Goal: Transaction & Acquisition: Purchase product/service

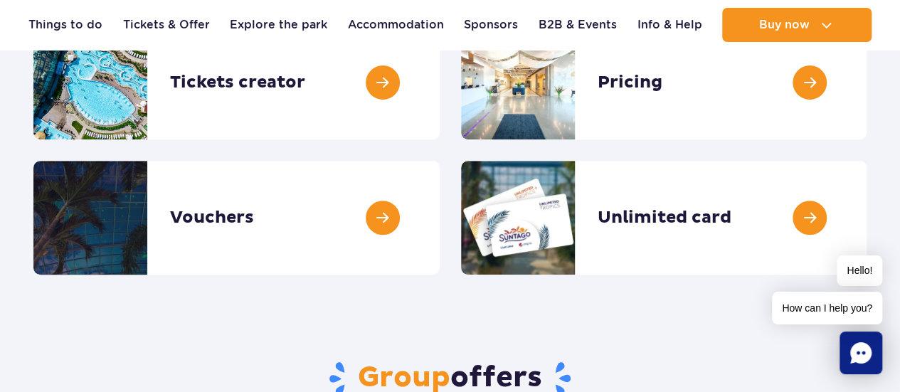
scroll to position [197, 0]
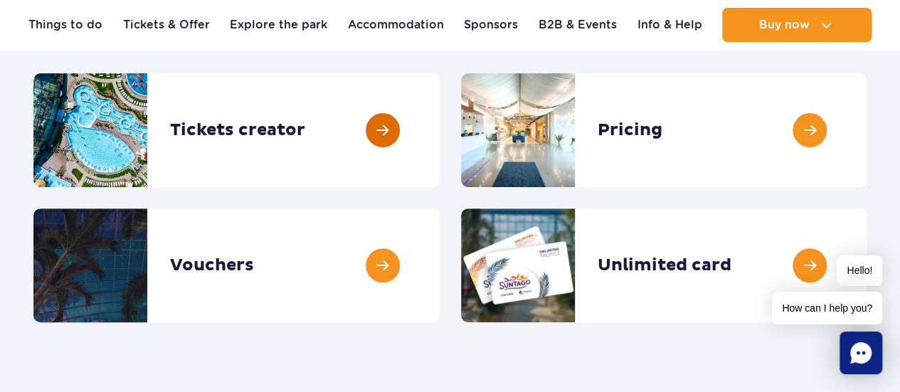
click at [440, 120] on link at bounding box center [440, 130] width 0 height 114
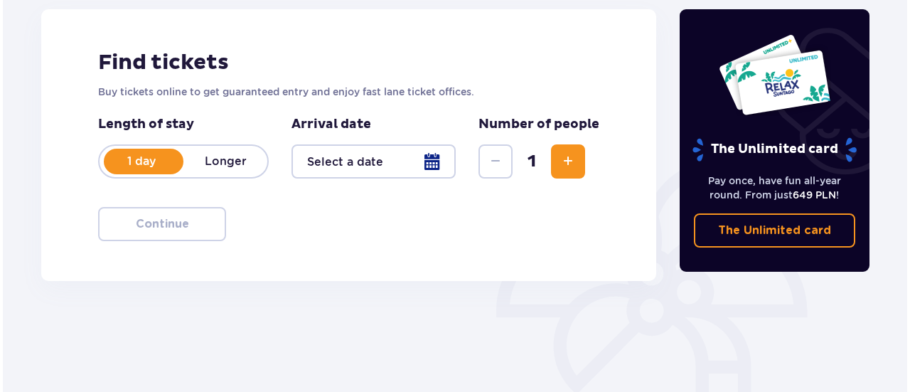
scroll to position [228, 0]
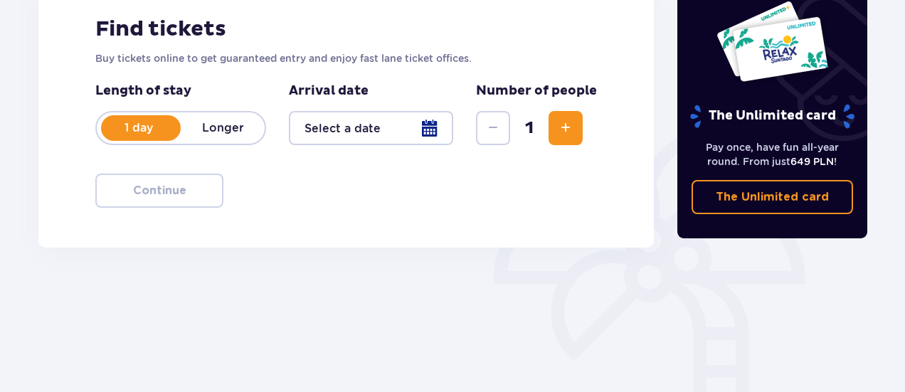
click at [425, 129] on div at bounding box center [371, 128] width 164 height 34
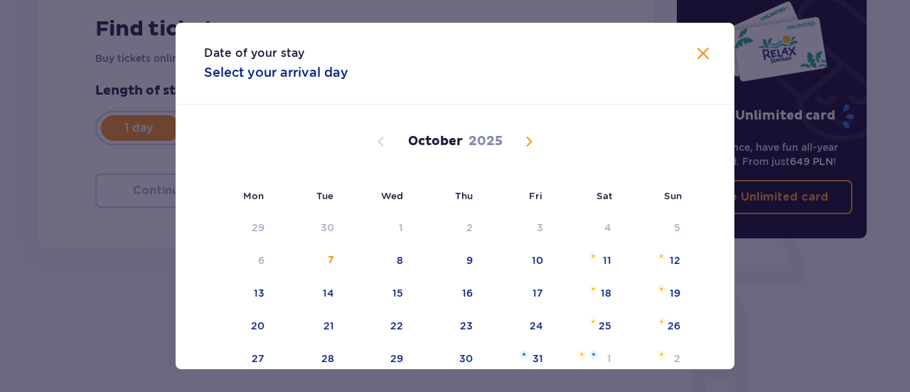
drag, startPoint x: 730, startPoint y: 122, endPoint x: 730, endPoint y: 252, distance: 130.1
click at [730, 252] on div "[DATE] 1 2 3 4 5 6 7 8 9 10 11 12 13 14 15 16 17 18 19 20 21 22 23 24 25 26 27 …" at bounding box center [455, 376] width 559 height 543
click at [405, 353] on div "29" at bounding box center [378, 358] width 69 height 31
type input "[DATE]"
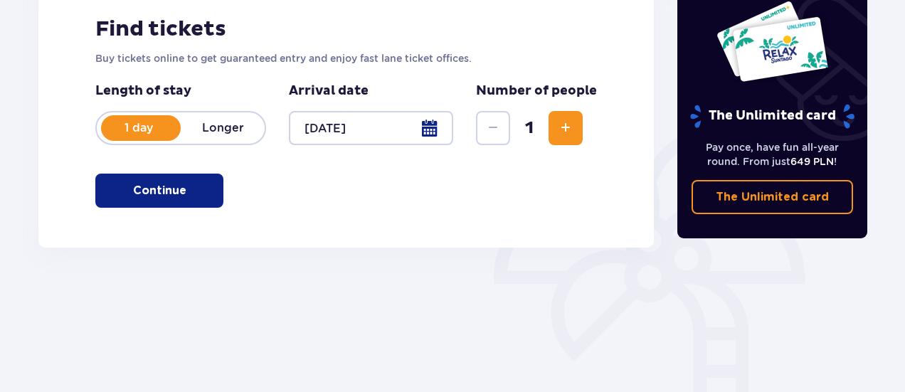
click at [220, 124] on p "Longer" at bounding box center [223, 128] width 84 height 16
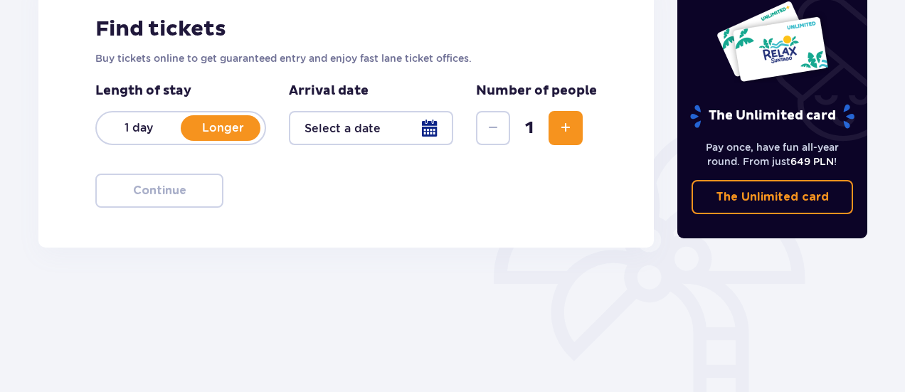
click at [442, 125] on div at bounding box center [371, 128] width 164 height 34
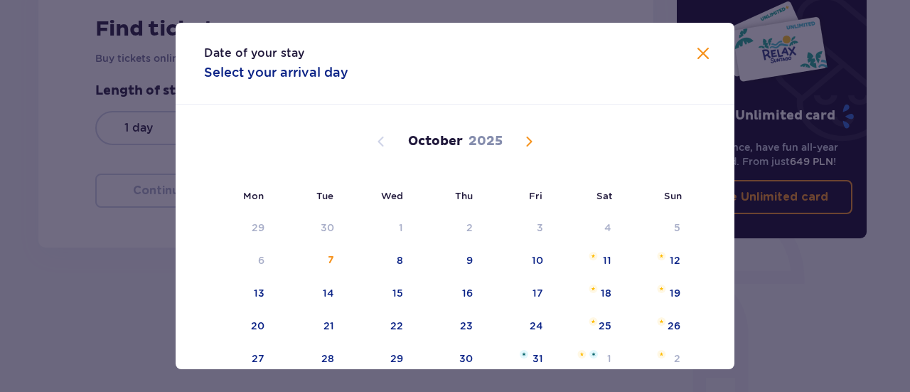
drag, startPoint x: 730, startPoint y: 164, endPoint x: 708, endPoint y: 297, distance: 134.0
click at [708, 297] on div "[DATE] 1 2 3 4 5 6 7 8 9 10 11 12 13 14 15 16 17 18 19 20 21 22 23 24 25 26 27 …" at bounding box center [455, 376] width 559 height 543
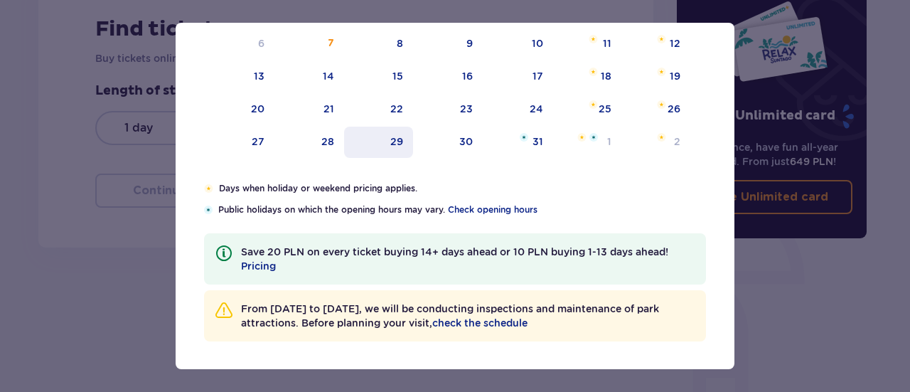
click at [391, 137] on div "29" at bounding box center [396, 141] width 13 height 14
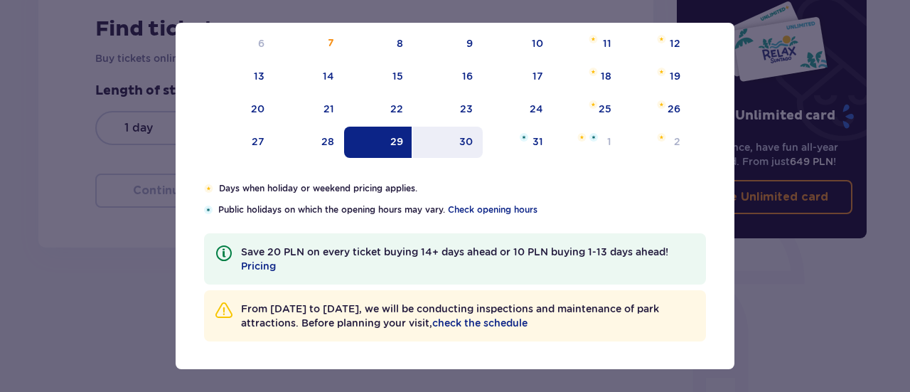
click at [434, 149] on div "30" at bounding box center [448, 142] width 70 height 31
type input "[DATE] - [DATE]"
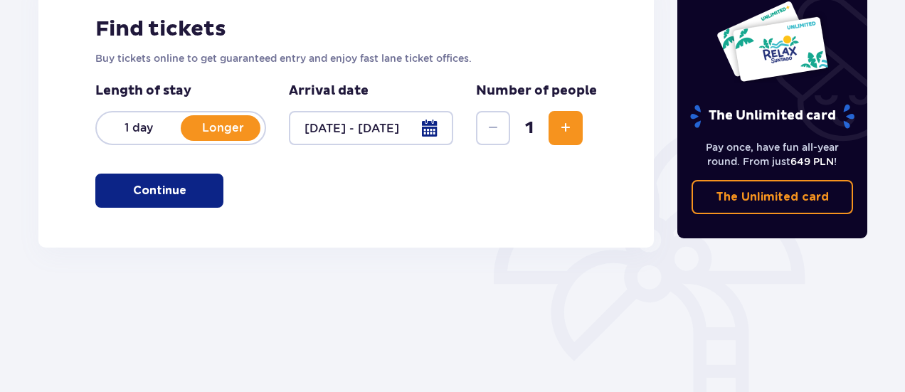
click at [428, 123] on div at bounding box center [371, 128] width 164 height 34
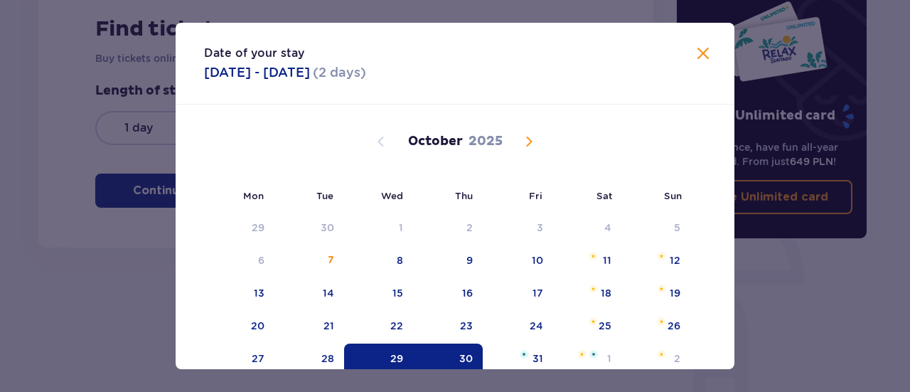
drag, startPoint x: 730, startPoint y: 146, endPoint x: 730, endPoint y: 216, distance: 70.4
click at [730, 216] on div "[DATE] 1 2 3 4 5 6 7 8 9 10 11 12 13 14 15 16 17 18 19 20 21 22 23 24 25 26 27 …" at bounding box center [455, 376] width 559 height 543
drag, startPoint x: 730, startPoint y: 216, endPoint x: 733, endPoint y: 264, distance: 47.8
click at [733, 264] on div "Date of your stay [DATE] - [DATE] ( 2 days ) Mon Tue Wed Thu Fri Sat Sun [DATE]…" at bounding box center [455, 196] width 559 height 346
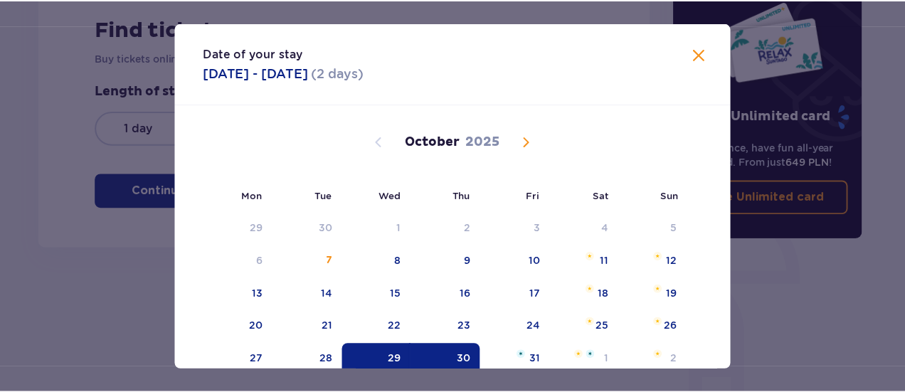
scroll to position [217, 0]
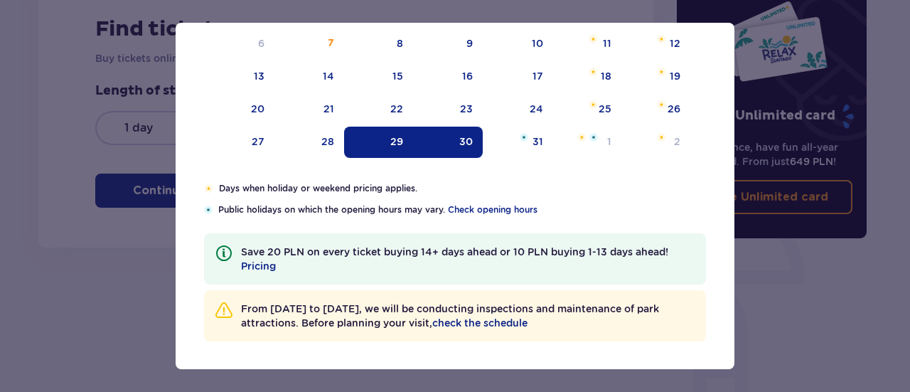
click at [790, 282] on div "Date of your stay [DATE] - [DATE] ( 2 days ) Mon Tue Wed Thu Fri Sat Sun [DATE]…" at bounding box center [455, 196] width 910 height 392
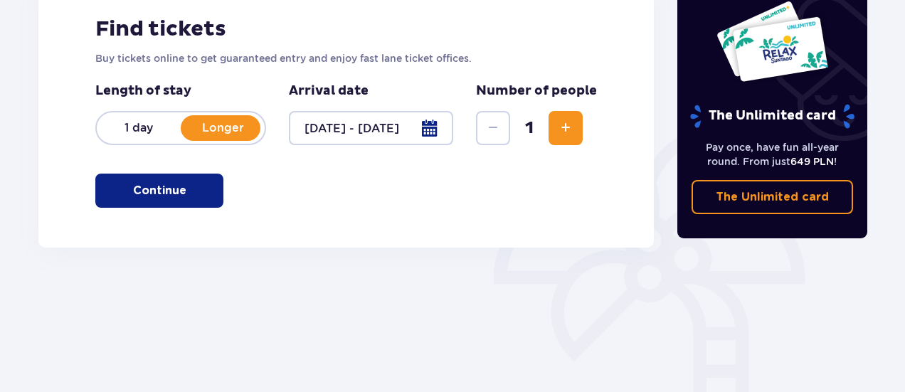
click at [576, 127] on button "Increase" at bounding box center [565, 128] width 34 height 34
click at [209, 182] on button "Continue" at bounding box center [159, 191] width 128 height 34
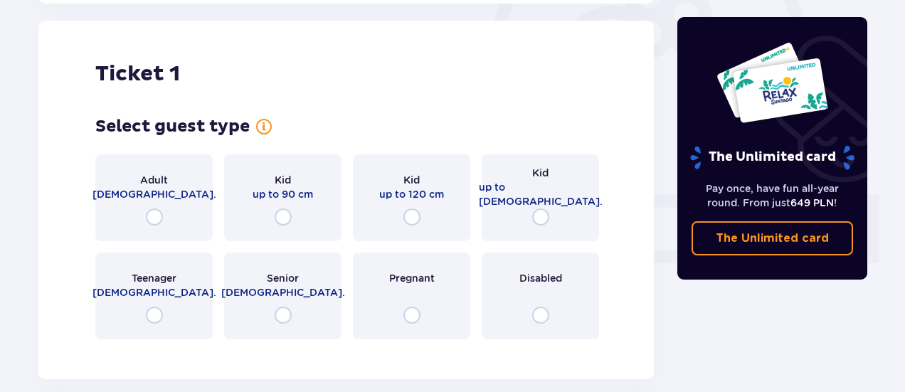
scroll to position [475, 0]
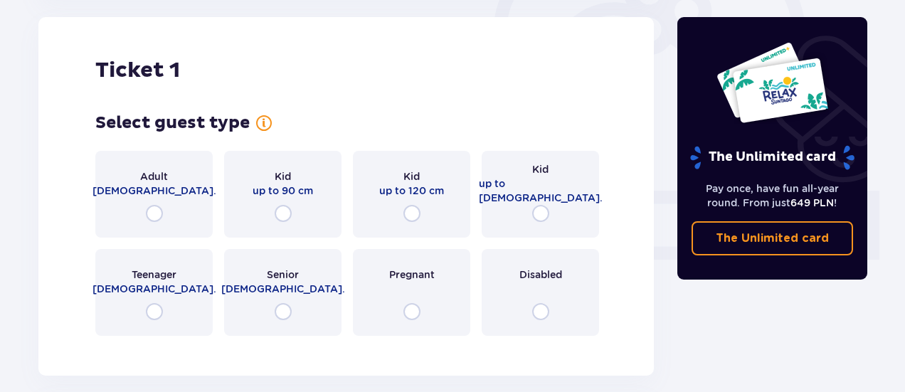
click at [147, 224] on div "Adult [DEMOGRAPHIC_DATA]." at bounding box center [153, 194] width 117 height 87
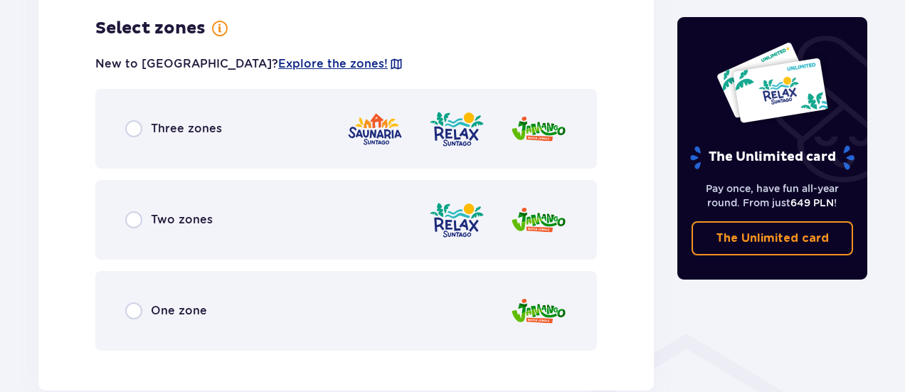
scroll to position [822, 0]
click at [135, 129] on input "radio" at bounding box center [133, 127] width 17 height 17
radio input "true"
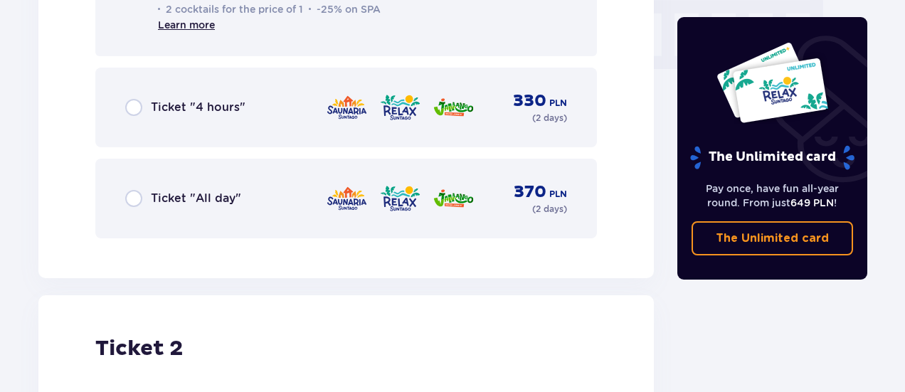
scroll to position [1478, 0]
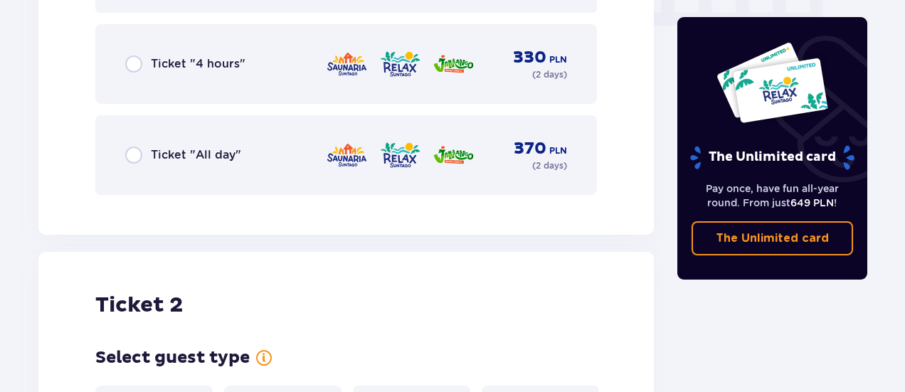
click at [149, 159] on div "Ticket "All day"" at bounding box center [183, 155] width 116 height 17
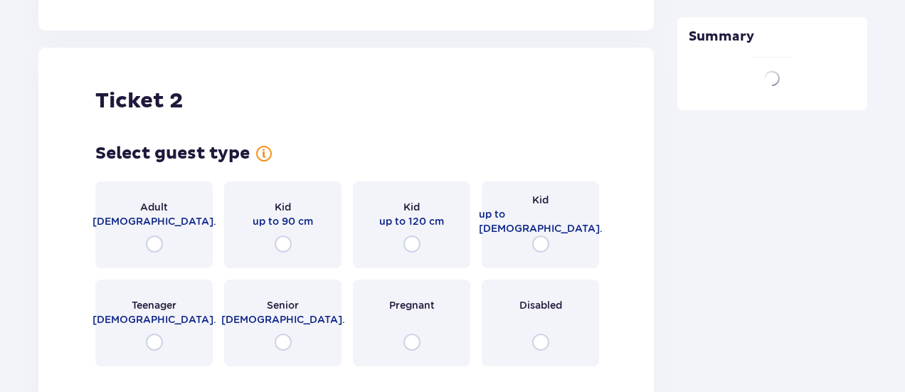
scroll to position [1711, 0]
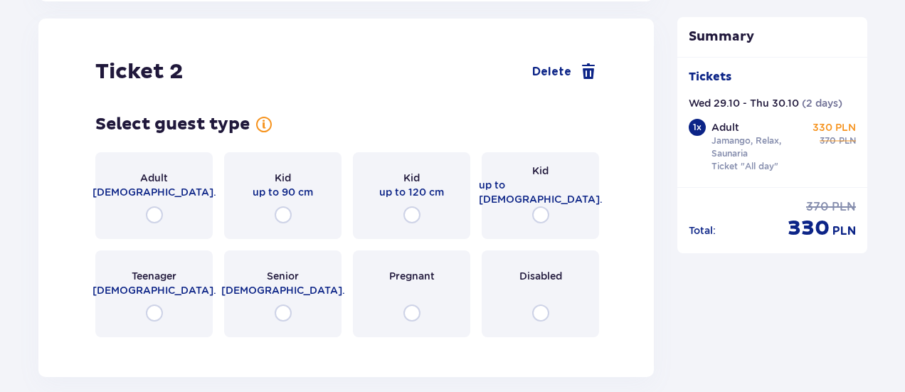
click at [155, 209] on input "radio" at bounding box center [154, 214] width 17 height 17
radio input "true"
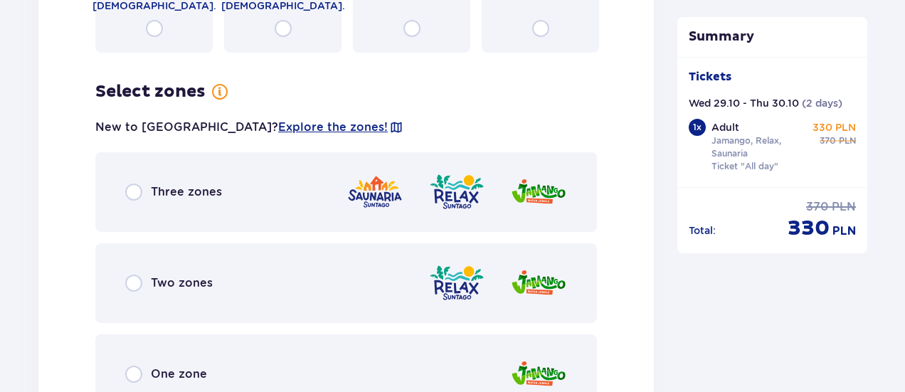
scroll to position [2058, 0]
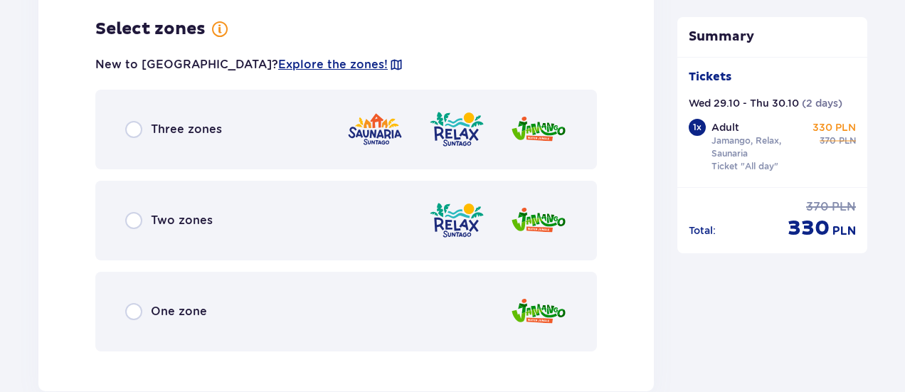
click at [144, 309] on div "One zone" at bounding box center [166, 311] width 82 height 17
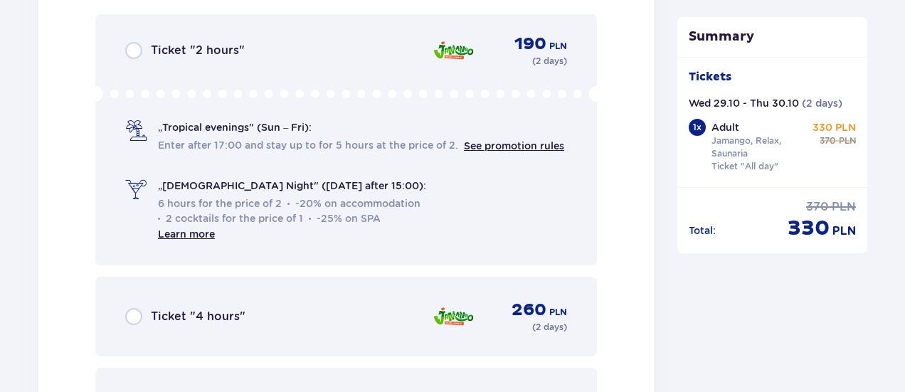
scroll to position [2710, 0]
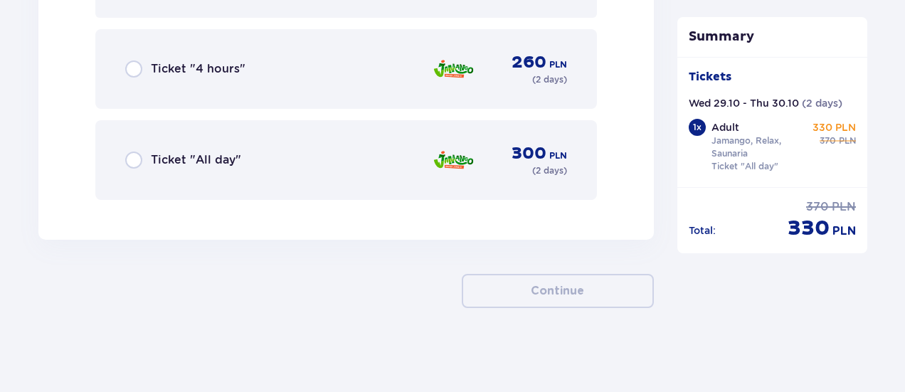
click at [131, 166] on input "radio" at bounding box center [133, 159] width 17 height 17
radio input "true"
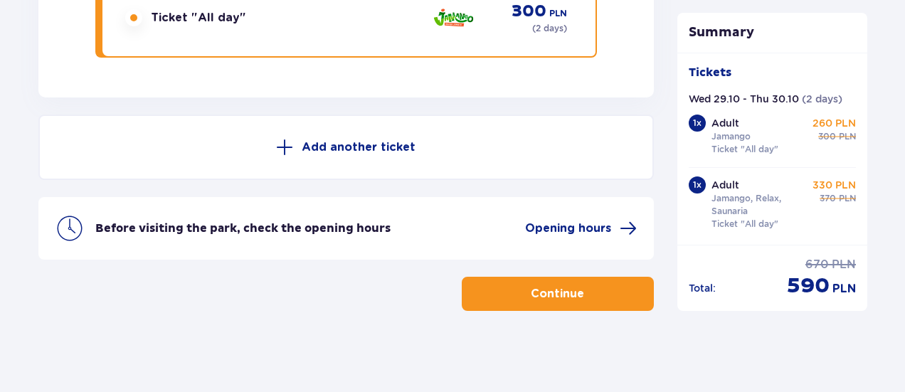
scroll to position [2855, 0]
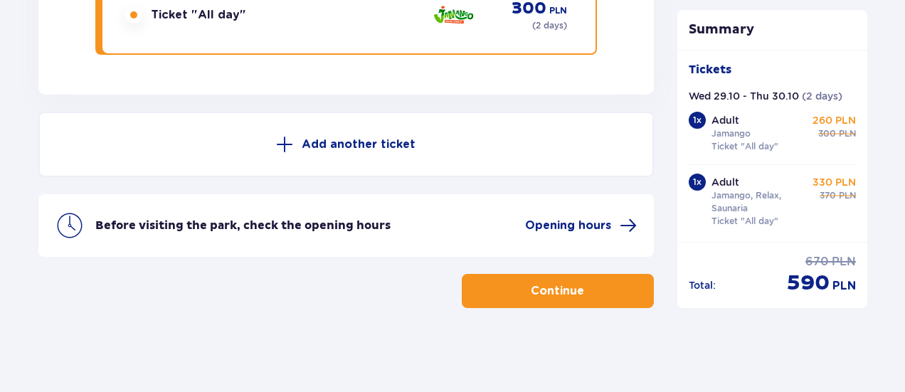
click at [570, 292] on p "Continue" at bounding box center [557, 291] width 53 height 16
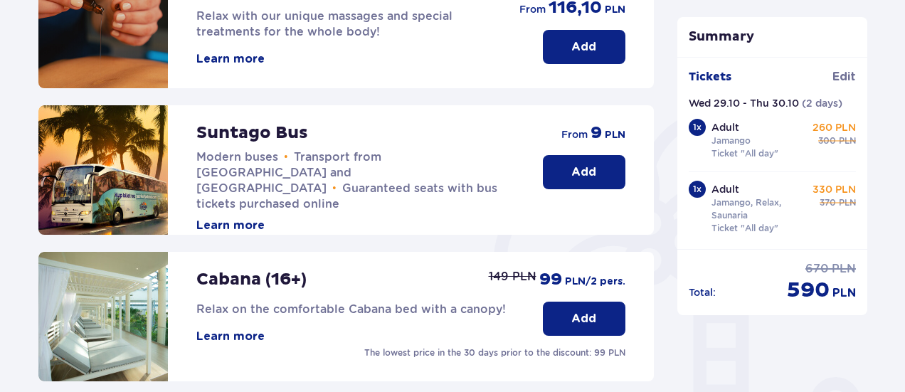
scroll to position [243, 0]
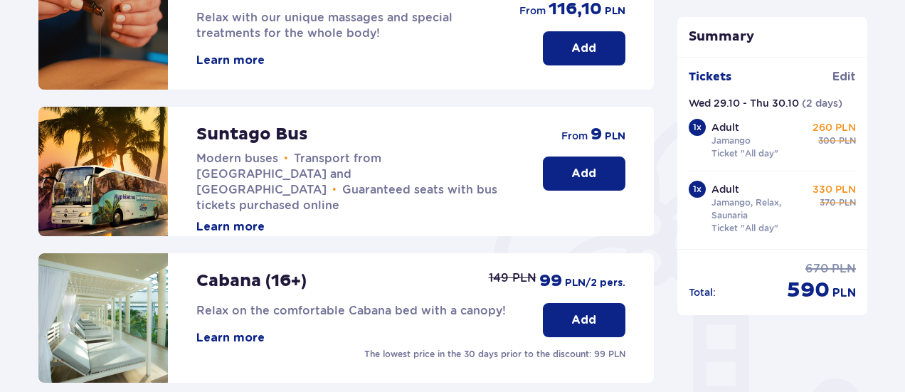
click at [604, 176] on button "Add" at bounding box center [584, 173] width 82 height 34
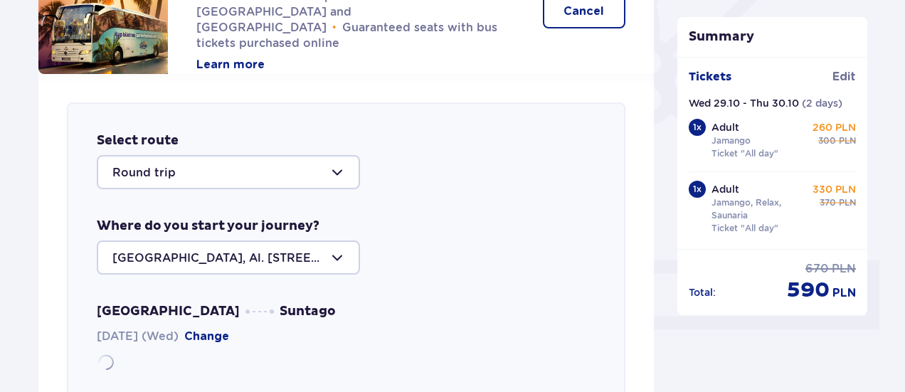
scroll to position [491, 0]
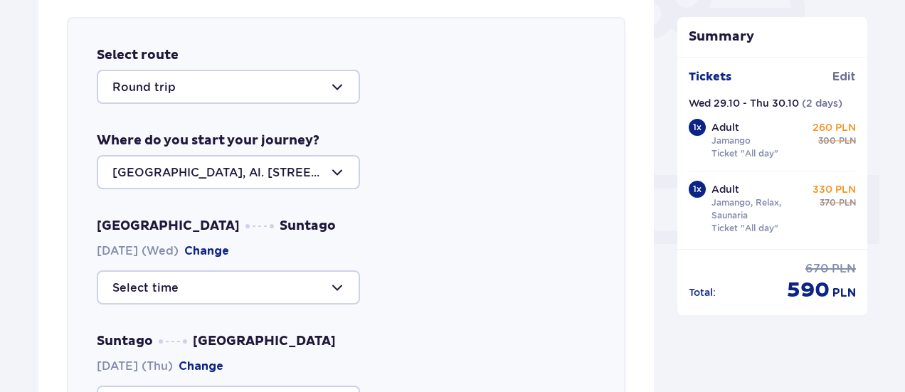
click at [253, 76] on div at bounding box center [228, 87] width 263 height 34
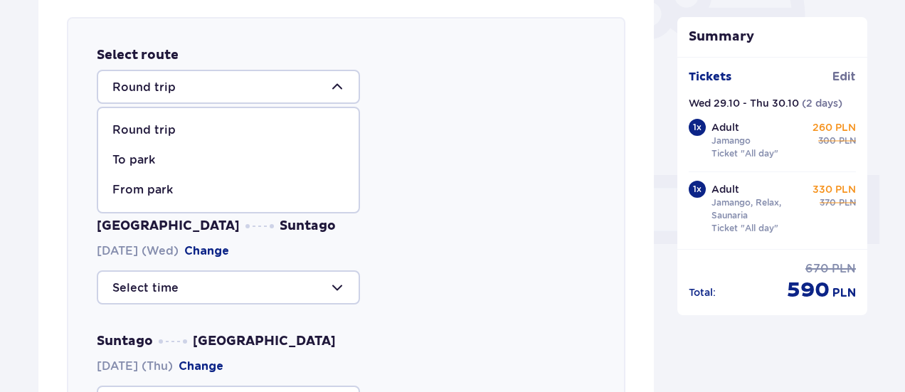
click at [213, 157] on div "To park" at bounding box center [228, 160] width 232 height 16
type input "To [GEOGRAPHIC_DATA]"
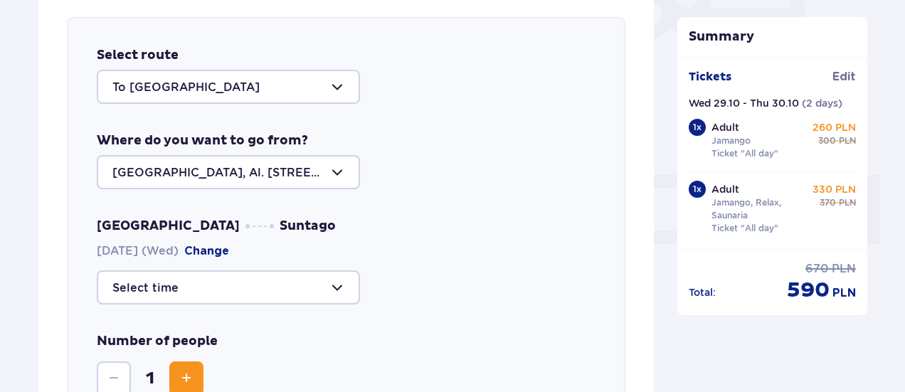
click at [320, 292] on div at bounding box center [228, 287] width 263 height 34
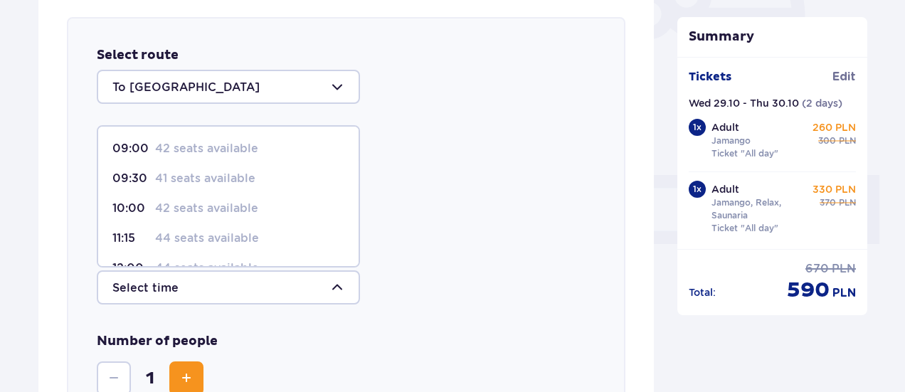
click at [257, 173] on div "09:30 41 seats available" at bounding box center [228, 179] width 232 height 16
type input "09:30"
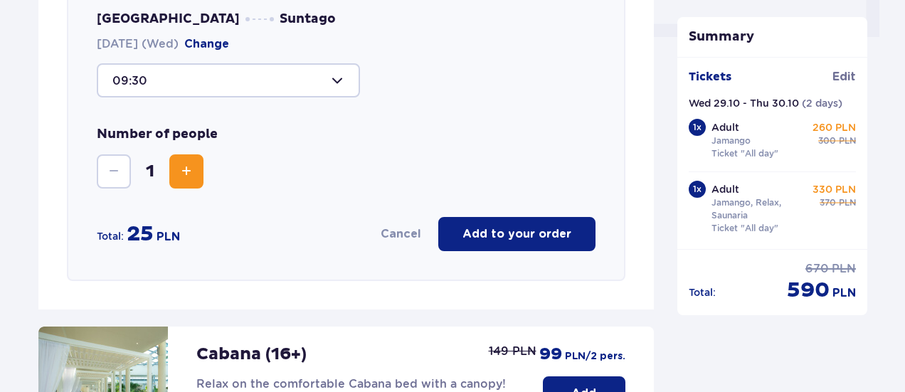
scroll to position [649, 0]
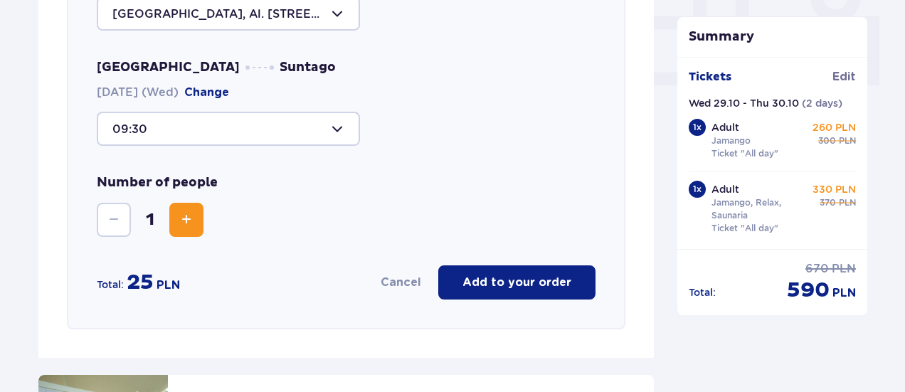
click at [331, 141] on div at bounding box center [228, 129] width 263 height 34
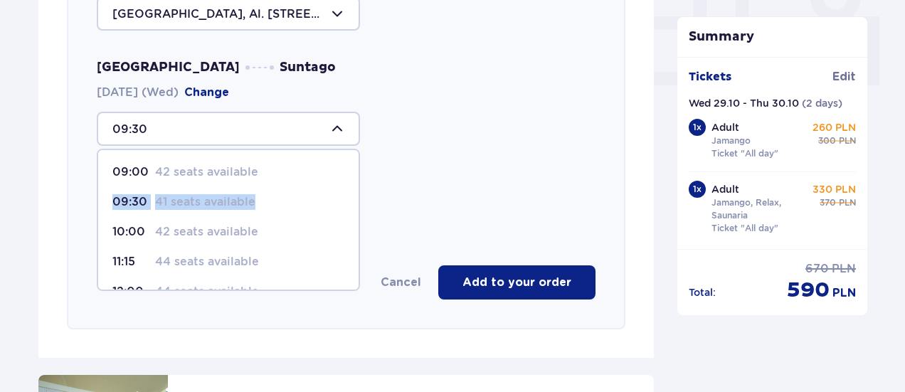
drag, startPoint x: 358, startPoint y: 166, endPoint x: 356, endPoint y: 206, distance: 40.6
click at [356, 206] on span "09:00 42 seats available 09:30 41 seats available 10:00 42 seats available 11:1…" at bounding box center [228, 220] width 263 height 142
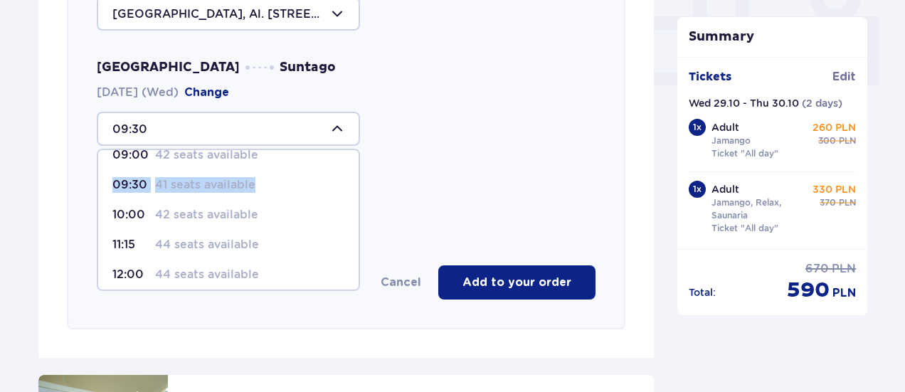
scroll to position [0, 0]
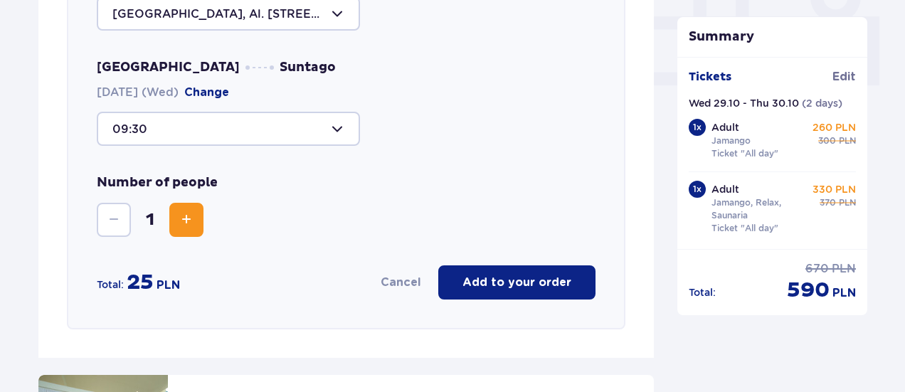
click at [447, 187] on div "Number of people 1" at bounding box center [346, 205] width 499 height 63
click at [182, 213] on span "Increase" at bounding box center [186, 219] width 17 height 17
click at [506, 287] on p "Add to your order" at bounding box center [516, 283] width 109 height 16
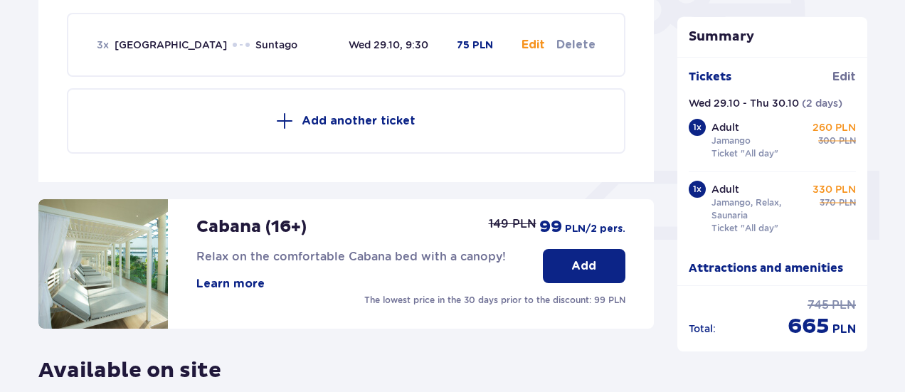
scroll to position [491, 0]
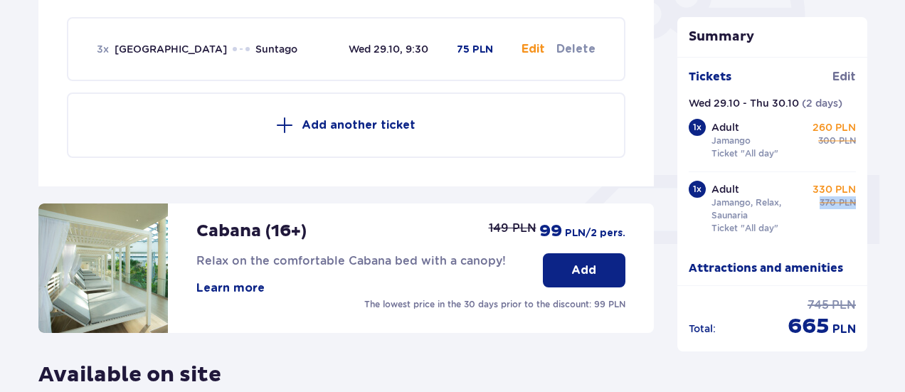
drag, startPoint x: 861, startPoint y: 191, endPoint x: 859, endPoint y: 230, distance: 39.2
click at [859, 230] on div "Tickets Edit Wed 29.10 - Thu 30.10 ( 2 days ) 1 x Adult Jamango Ticket "All day…" at bounding box center [772, 171] width 191 height 228
drag, startPoint x: 861, startPoint y: 234, endPoint x: 860, endPoint y: 262, distance: 28.5
click at [860, 262] on div "Tickets Edit Wed 29.10 - Thu 30.10 ( 2 days ) 1 x Adult Jamango Ticket "All day…" at bounding box center [772, 171] width 191 height 228
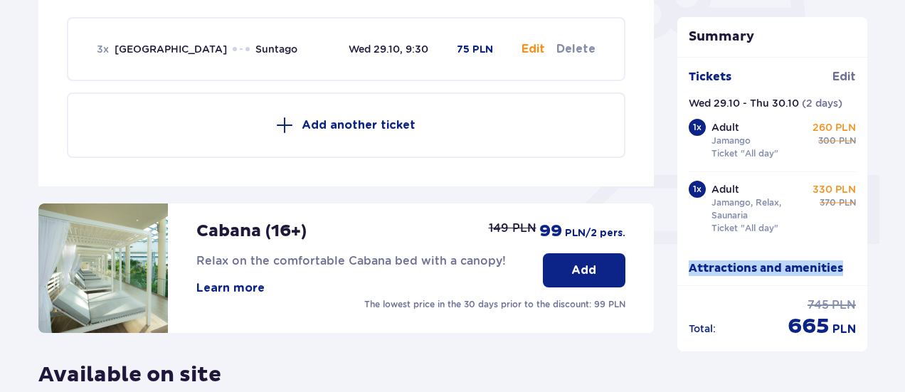
click at [331, 126] on p "Add another ticket" at bounding box center [359, 125] width 114 height 16
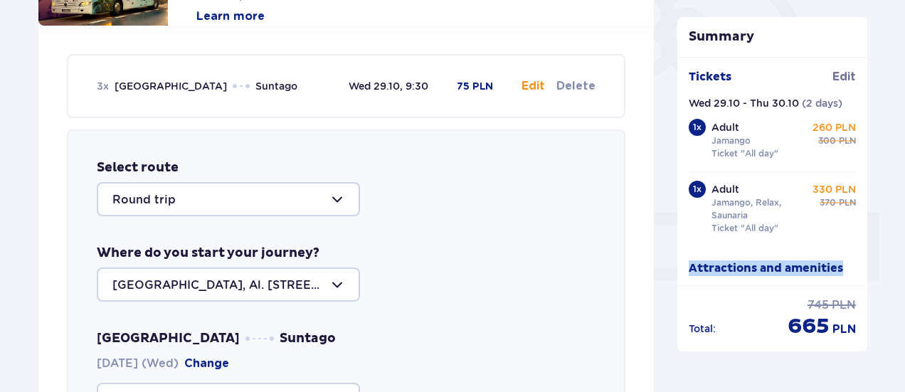
scroll to position [459, 0]
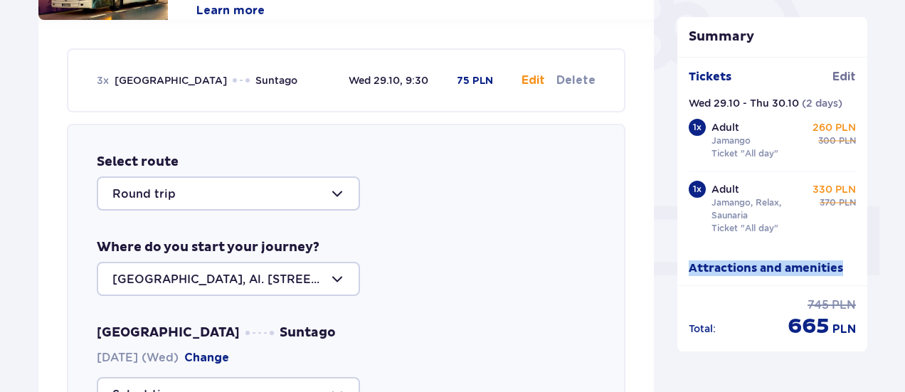
click at [533, 78] on button "Edit" at bounding box center [532, 81] width 23 height 16
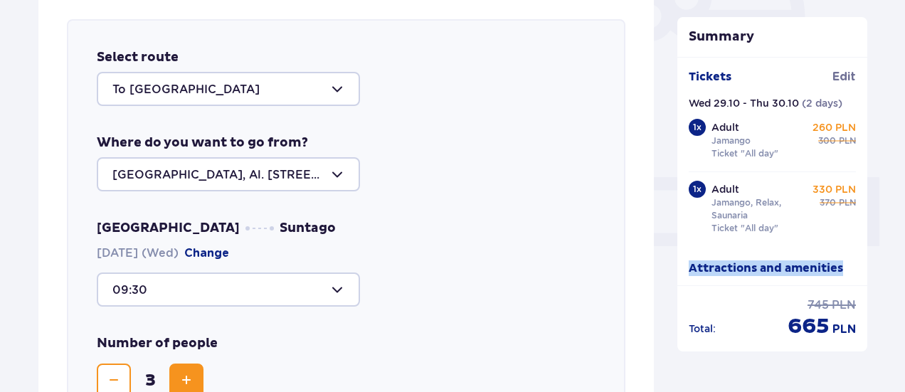
scroll to position [491, 0]
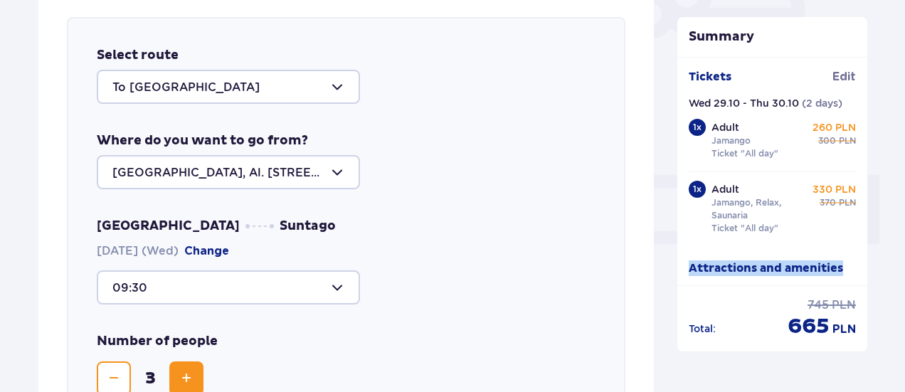
click at [183, 378] on span "Increase" at bounding box center [186, 378] width 17 height 17
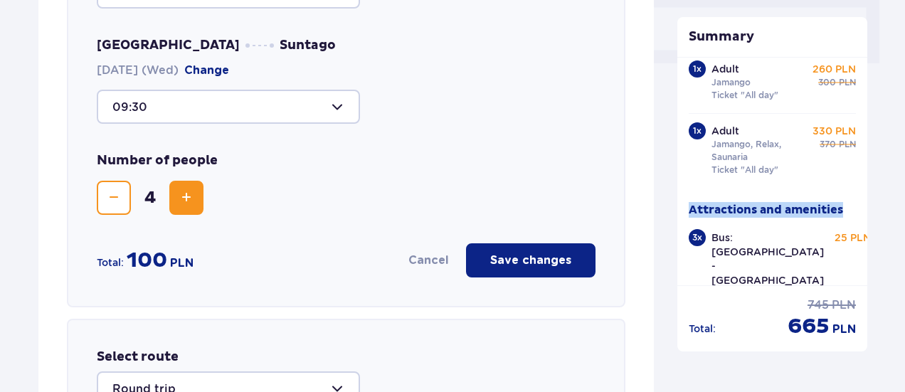
scroll to position [677, 0]
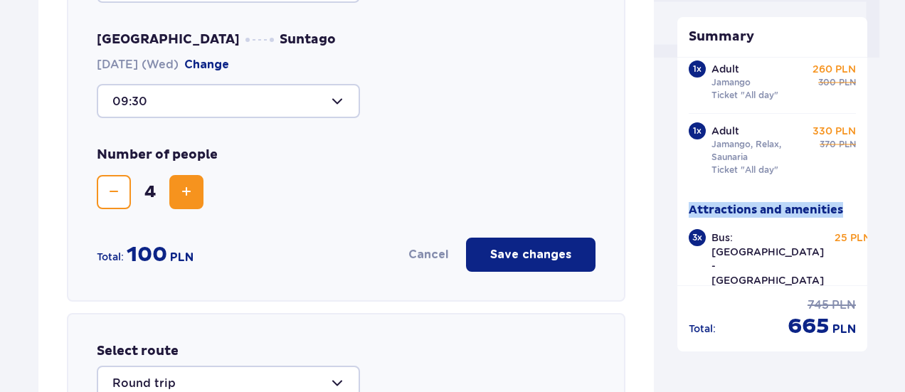
click at [547, 248] on p "Save changes" at bounding box center [530, 255] width 81 height 16
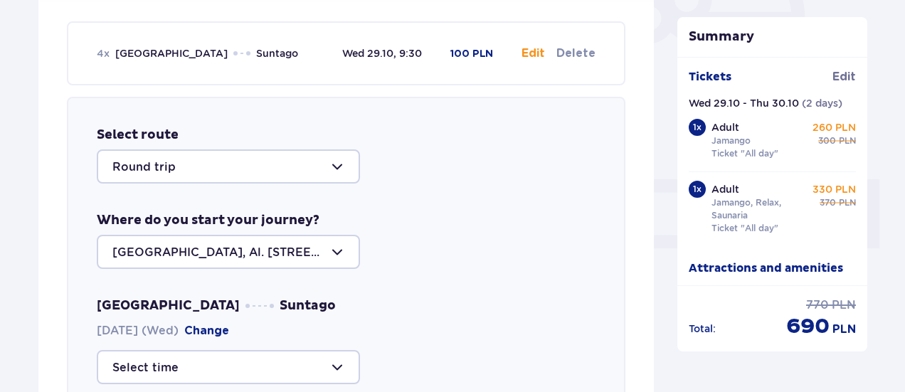
scroll to position [491, 0]
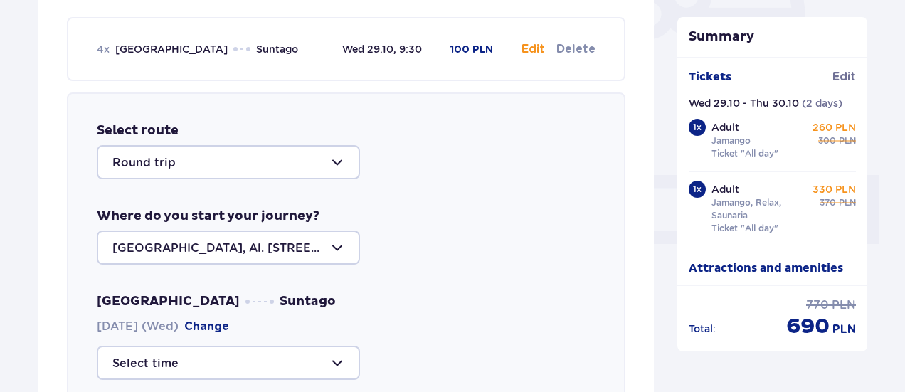
drag, startPoint x: 866, startPoint y: 138, endPoint x: 862, endPoint y: 151, distance: 14.2
click at [862, 151] on div "Tickets Edit Wed 29.10 - Thu 30.10 ( 2 days ) 1 x Adult Jamango Ticket "All day…" at bounding box center [772, 171] width 191 height 228
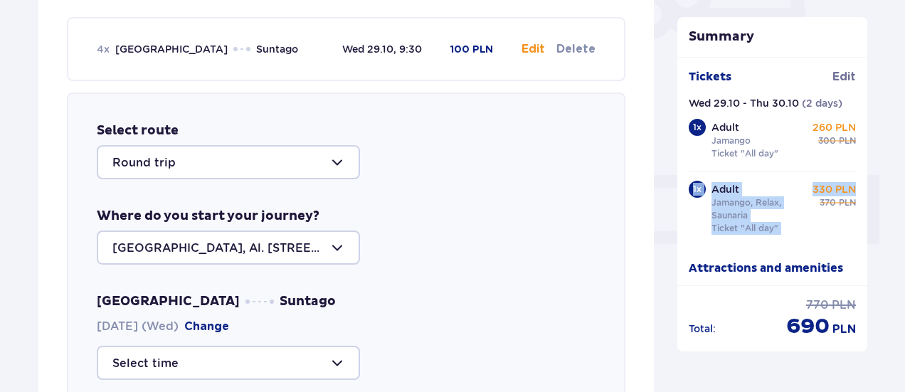
drag, startPoint x: 862, startPoint y: 151, endPoint x: 864, endPoint y: 188, distance: 37.0
click at [864, 188] on div "Tickets Edit Wed 29.10 - Thu 30.10 ( 2 days ) 1 x Adult Jamango Ticket "All day…" at bounding box center [772, 171] width 191 height 228
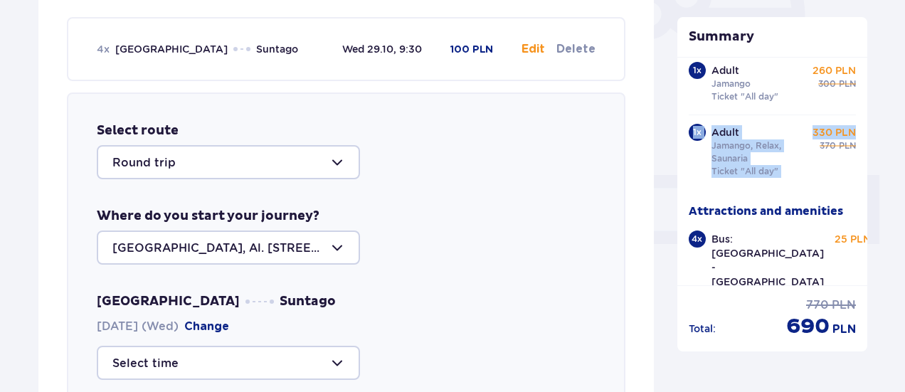
scroll to position [58, 0]
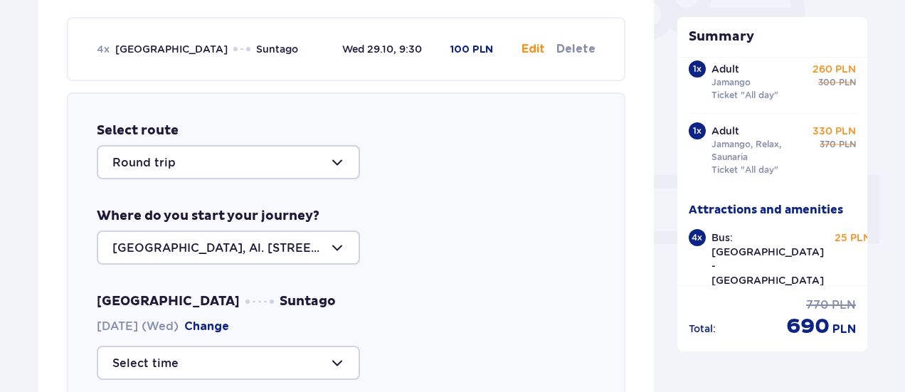
click at [757, 238] on p "Bus: [GEOGRAPHIC_DATA] - [GEOGRAPHIC_DATA]" at bounding box center [767, 258] width 112 height 57
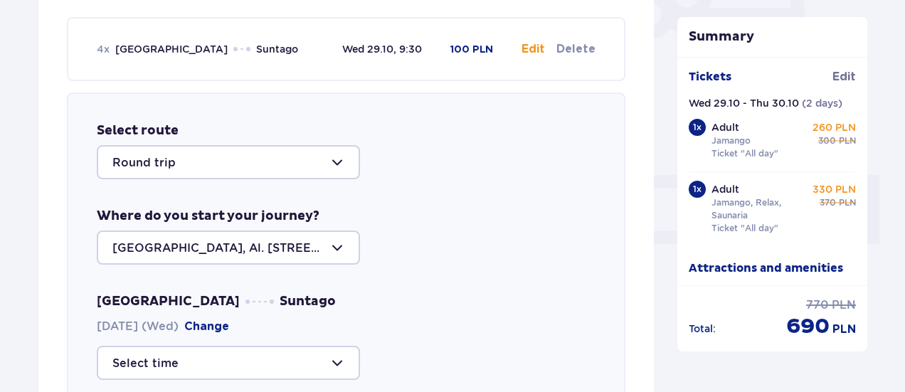
click at [770, 161] on div "Adult Jamango Ticket "All day" 260 PLN regular price 300 PLN" at bounding box center [783, 141] width 145 height 43
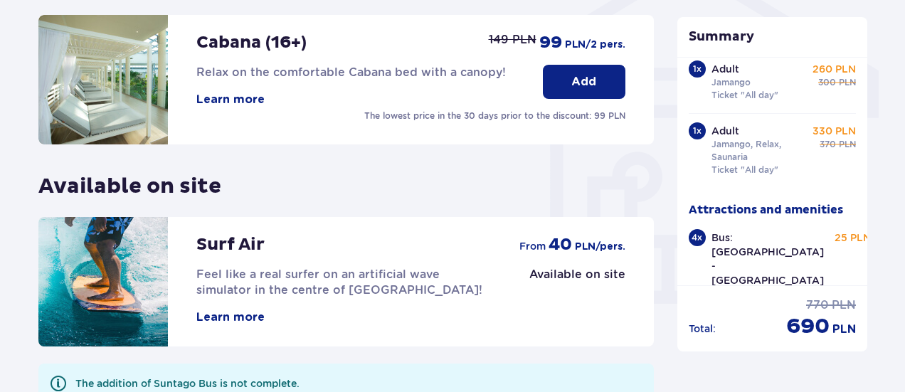
scroll to position [1347, 0]
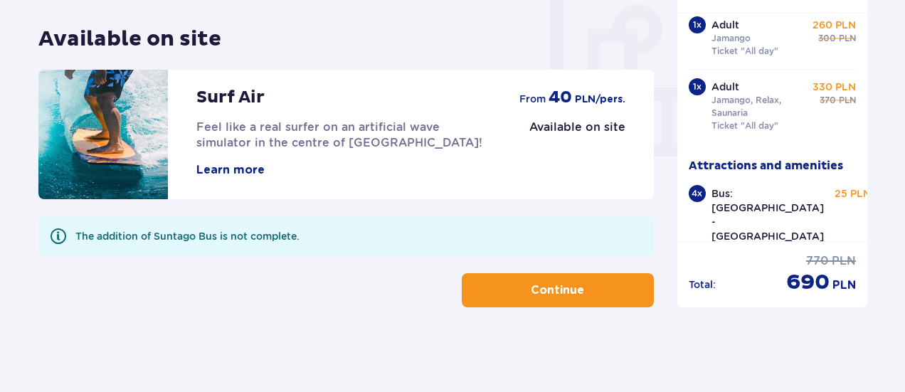
click at [593, 288] on span "button" at bounding box center [586, 290] width 17 height 17
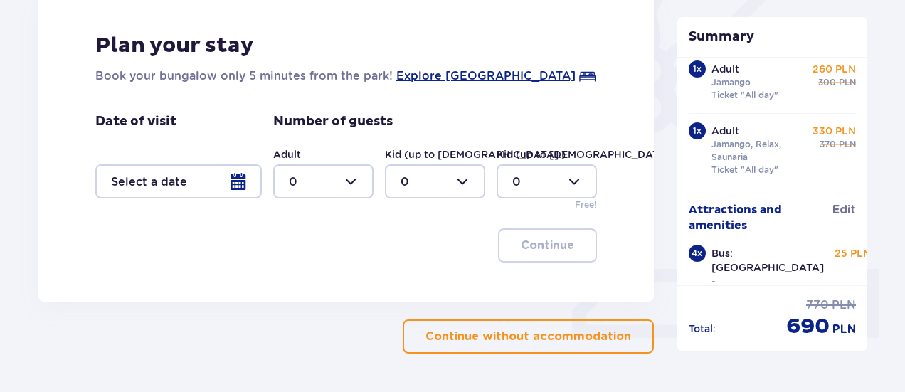
scroll to position [427, 0]
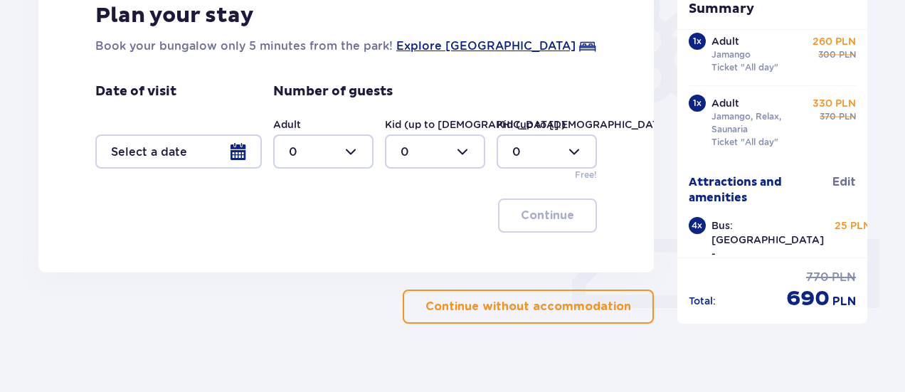
click at [628, 305] on span "button" at bounding box center [633, 306] width 17 height 17
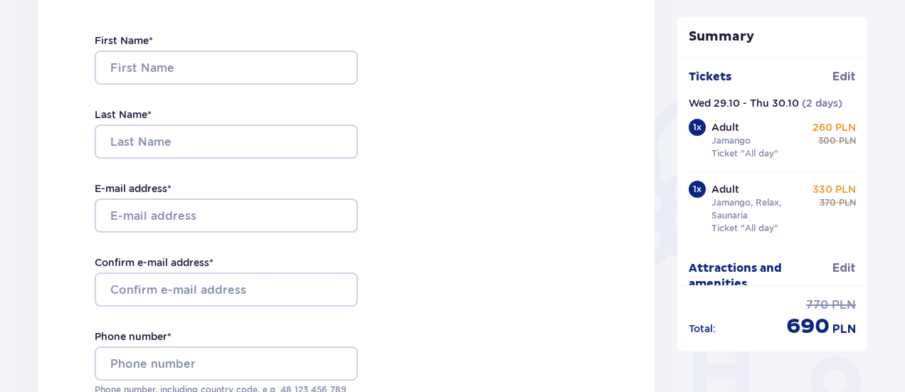
scroll to position [270, 0]
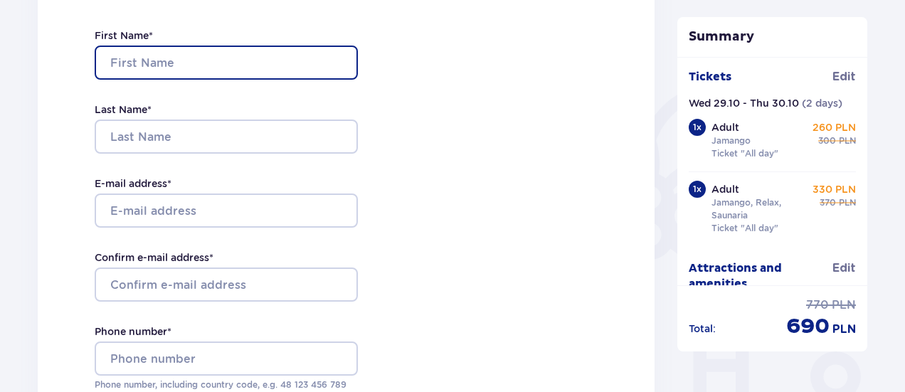
click at [340, 66] on input "First Name *" at bounding box center [226, 63] width 263 height 34
type input "EWELINA"
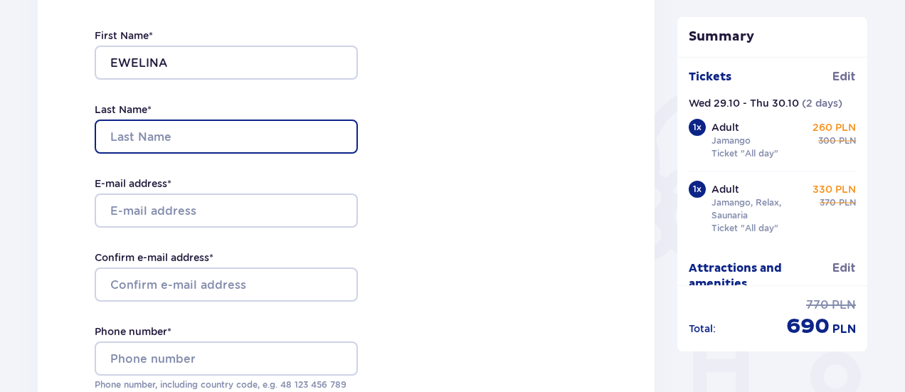
type input "[PERSON_NAME]"
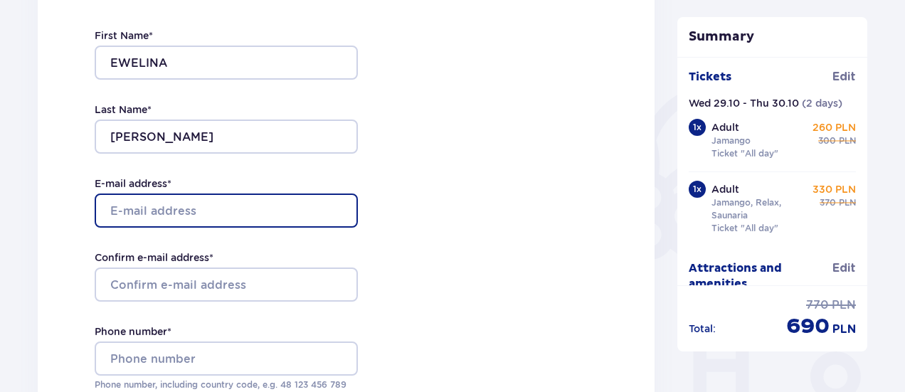
type input "[EMAIL_ADDRESS][DOMAIN_NAME]"
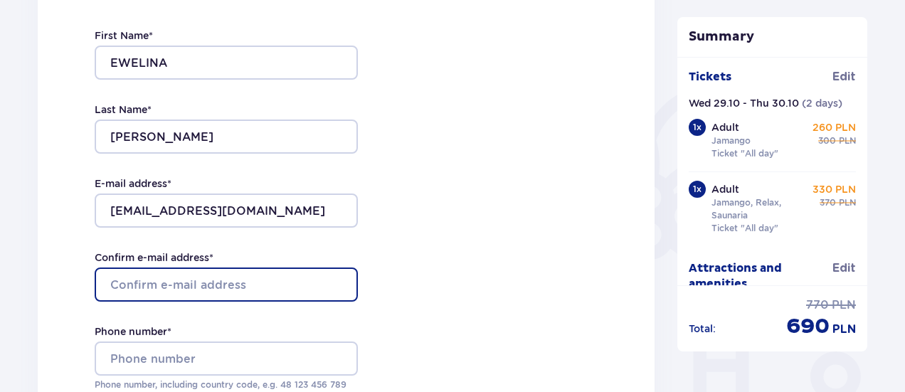
type input "[EMAIL_ADDRESS][DOMAIN_NAME]"
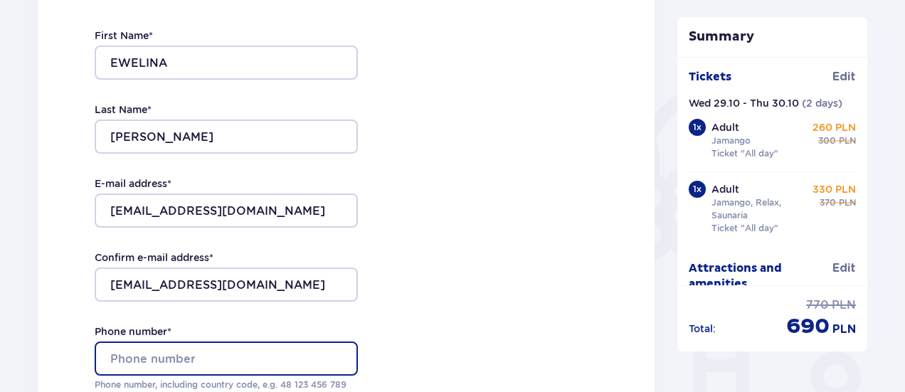
type input "07540345807"
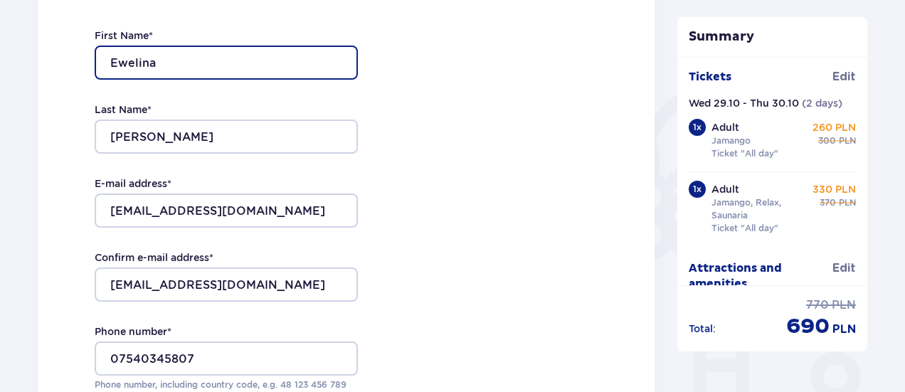
type input "Ewelina"
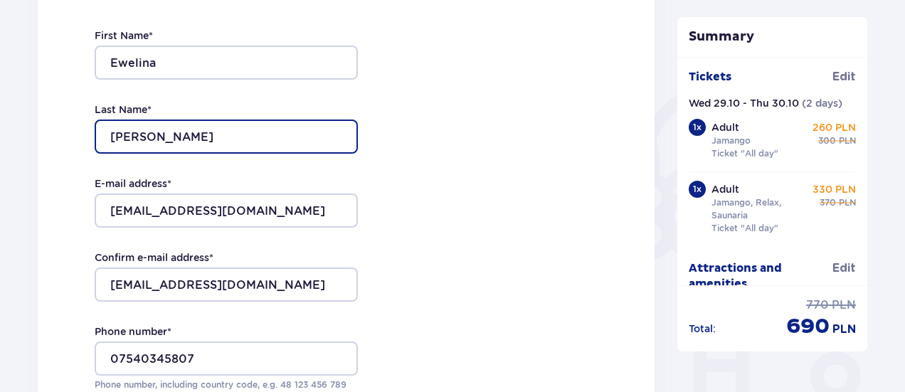
click at [126, 136] on input "[PERSON_NAME]" at bounding box center [226, 136] width 263 height 34
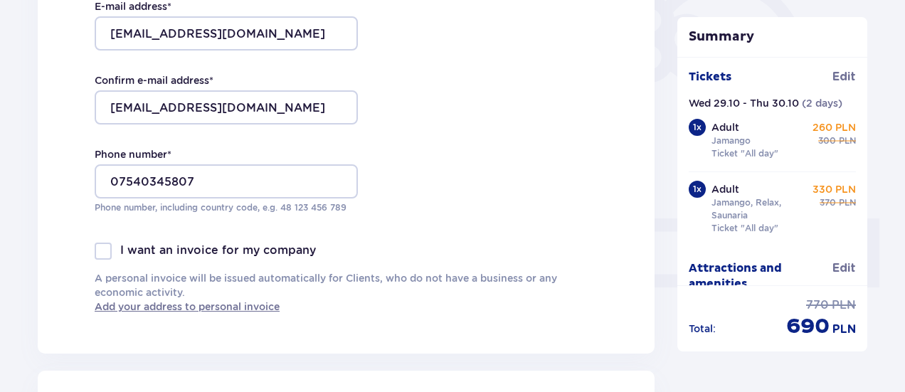
scroll to position [509, 0]
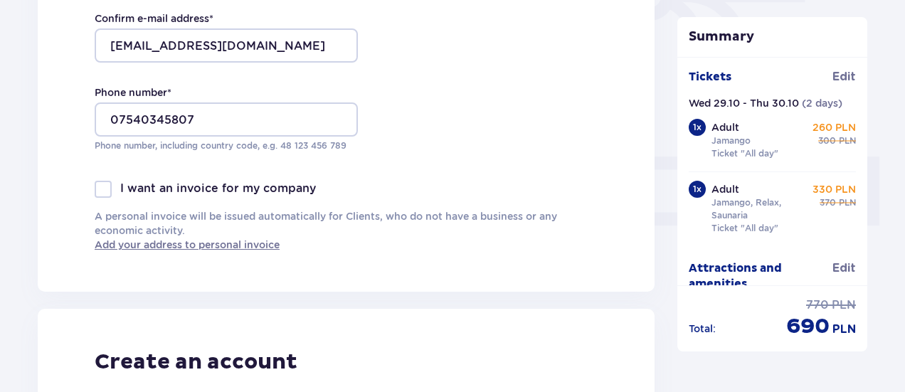
type input "[PERSON_NAME]"
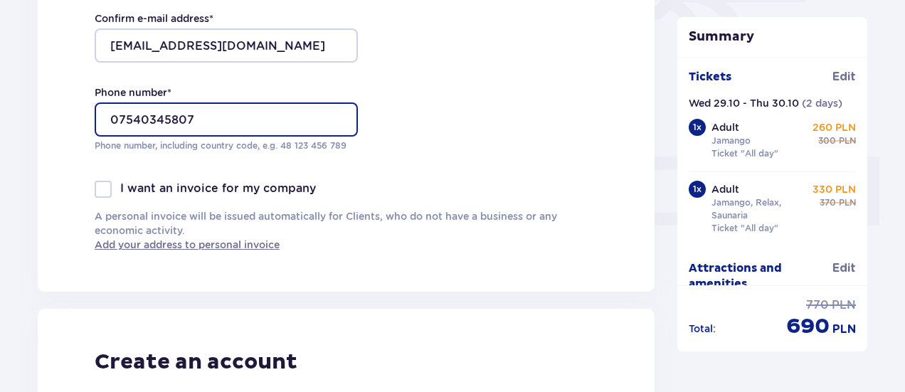
drag, startPoint x: 260, startPoint y: 122, endPoint x: 77, endPoint y: 129, distance: 182.9
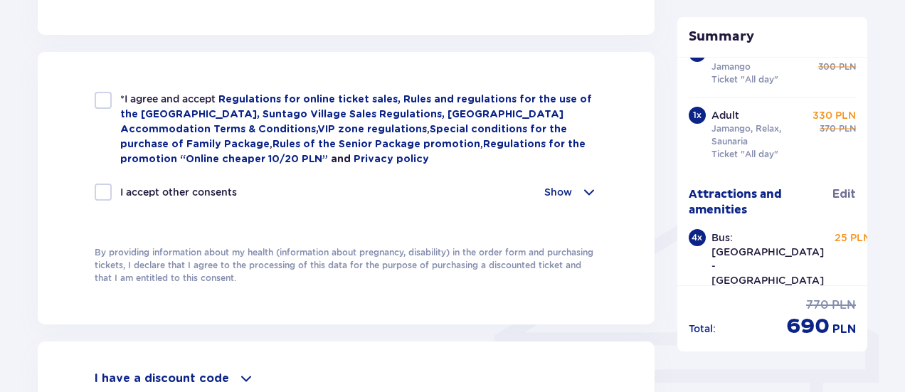
scroll to position [940, 0]
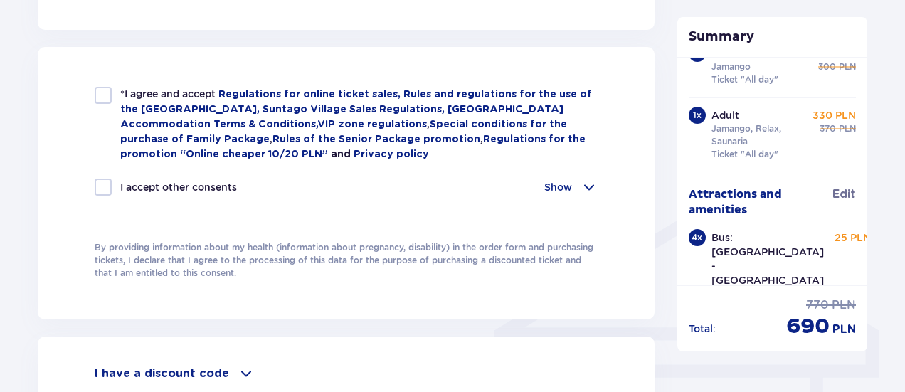
type input "[PHONE_NUMBER]"
click at [108, 91] on div at bounding box center [103, 95] width 17 height 17
checkbox input "true"
drag, startPoint x: 904, startPoint y: 207, endPoint x: 910, endPoint y: 233, distance: 26.9
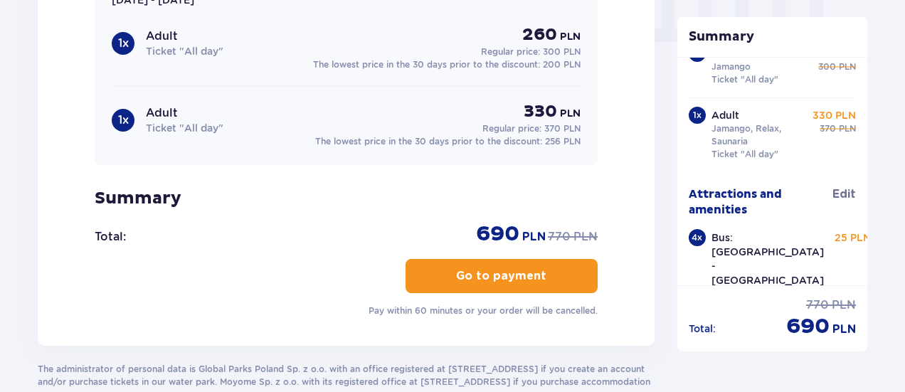
scroll to position [1471, 0]
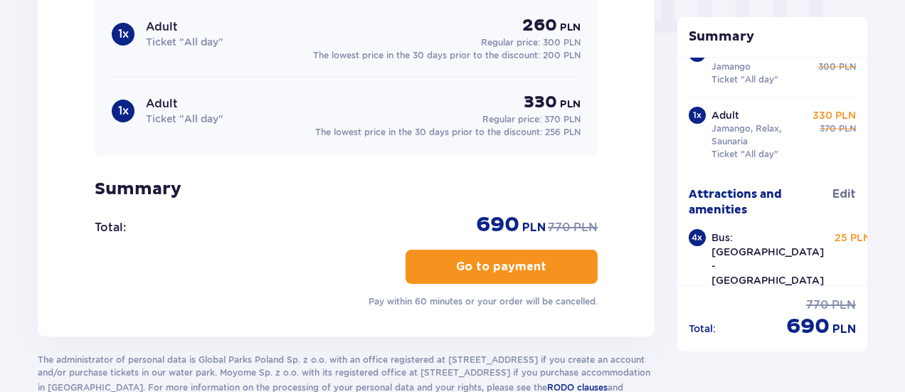
click at [548, 252] on button "Go to payment" at bounding box center [501, 267] width 192 height 34
